Goal: Task Accomplishment & Management: Use online tool/utility

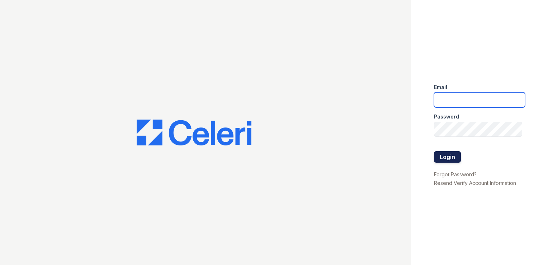
type input "[DOMAIN_NAME][EMAIL_ADDRESS][DOMAIN_NAME]"
click at [446, 156] on button "Login" at bounding box center [447, 156] width 27 height 11
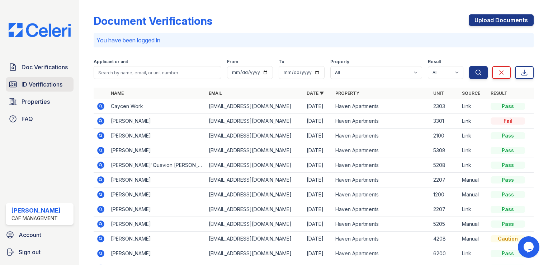
click at [53, 85] on span "ID Verifications" at bounding box center [42, 84] width 41 height 9
